Goal: Navigation & Orientation: Find specific page/section

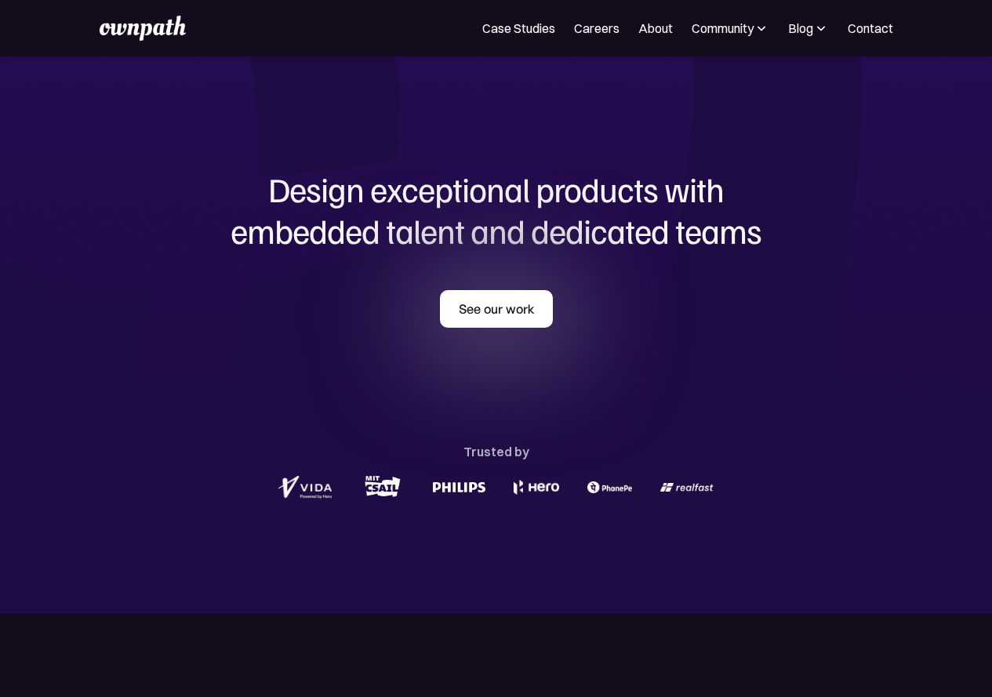
click at [495, 321] on link "See our work" at bounding box center [496, 309] width 113 height 38
click at [756, 30] on img at bounding box center [762, 28] width 16 height 16
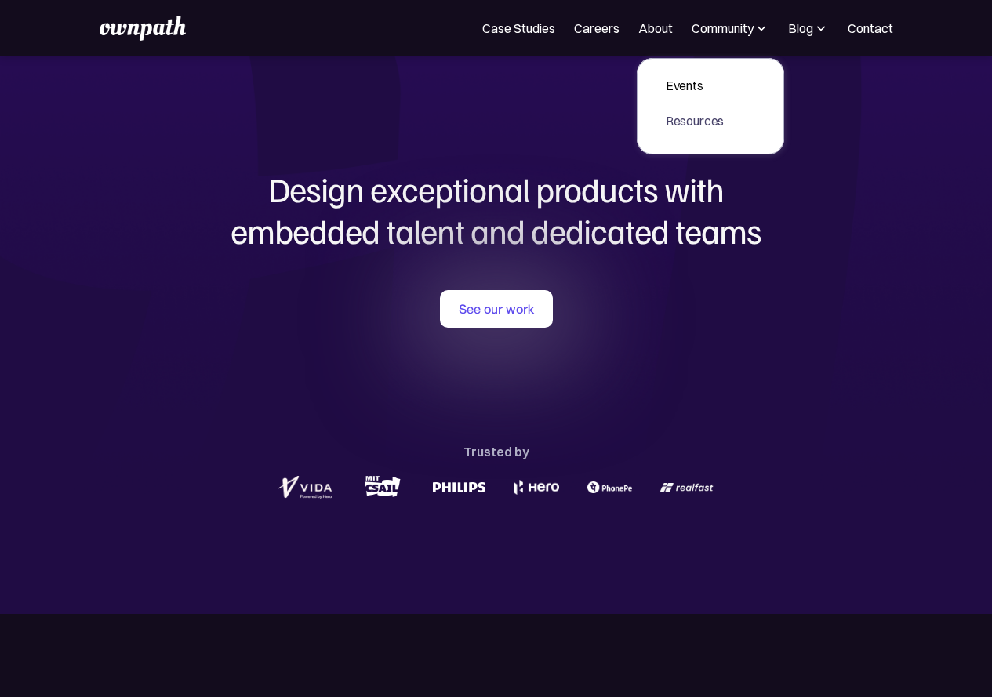
click at [677, 122] on div "Resources" at bounding box center [695, 120] width 59 height 19
